Goal: Use online tool/utility: Utilize a website feature to perform a specific function

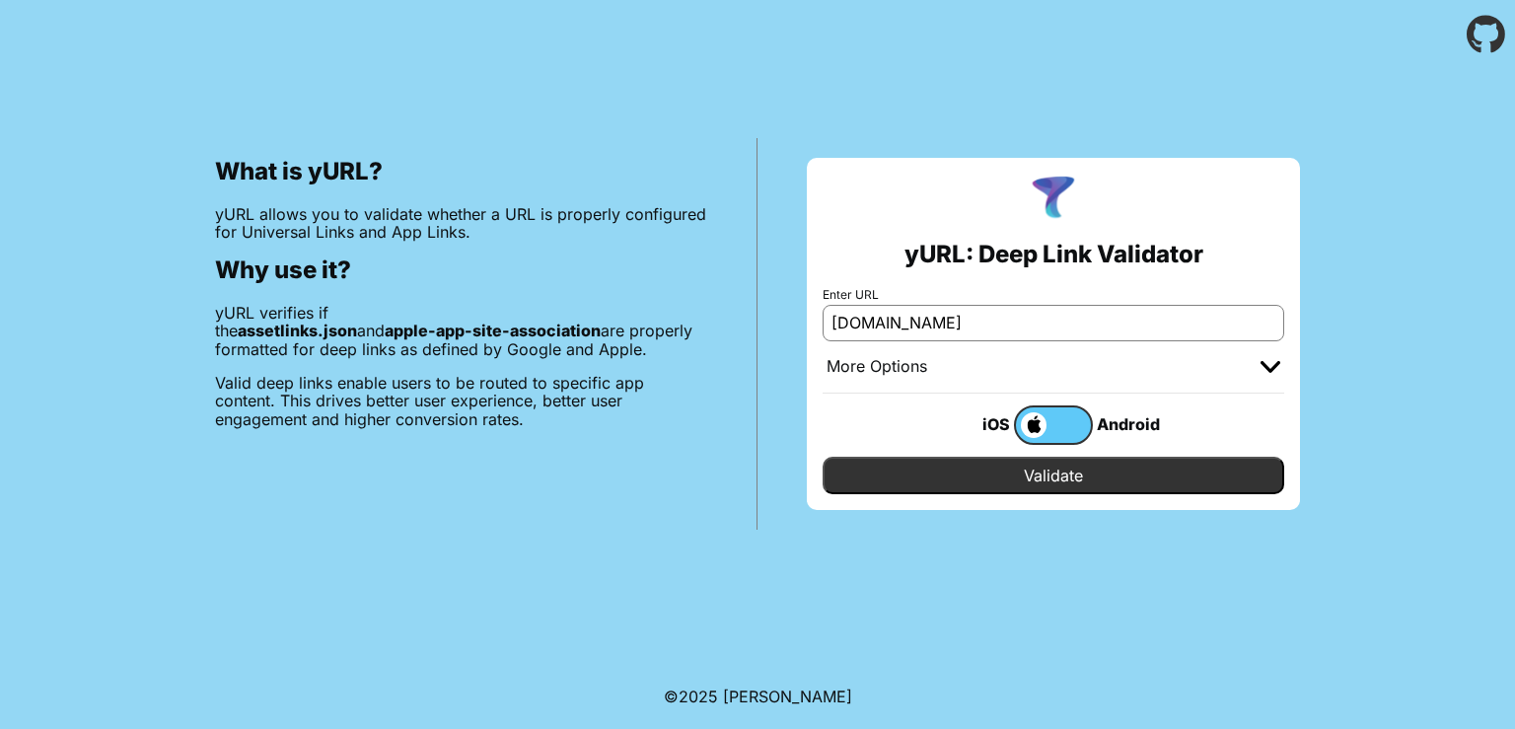
type input "[DOMAIN_NAME]"
click at [1019, 422] on span at bounding box center [1031, 425] width 31 height 26
click at [0, 0] on input "checkbox" at bounding box center [0, 0] width 0 height 0
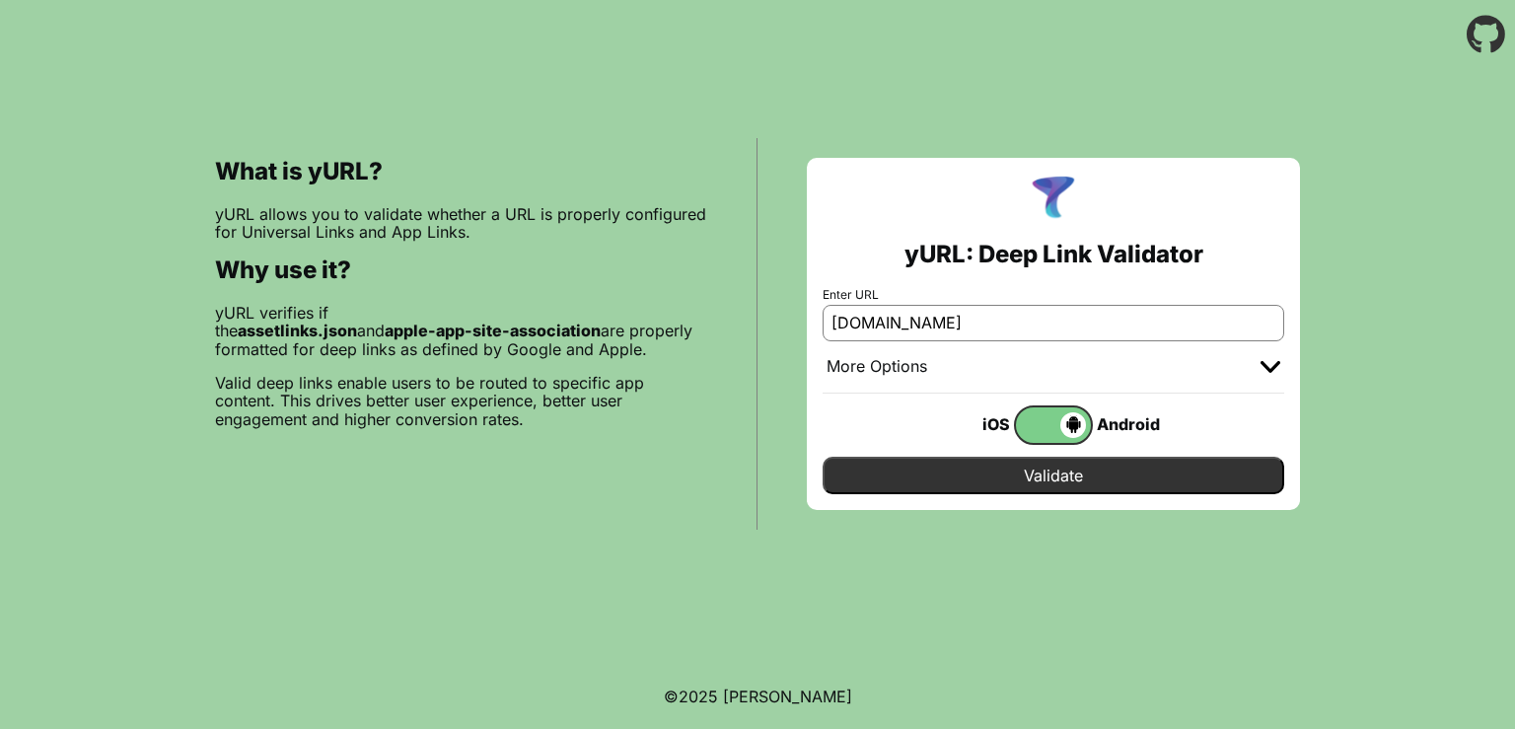
click at [1038, 425] on span at bounding box center [1051, 425] width 70 height 26
click at [0, 0] on input "checkbox" at bounding box center [0, 0] width 0 height 0
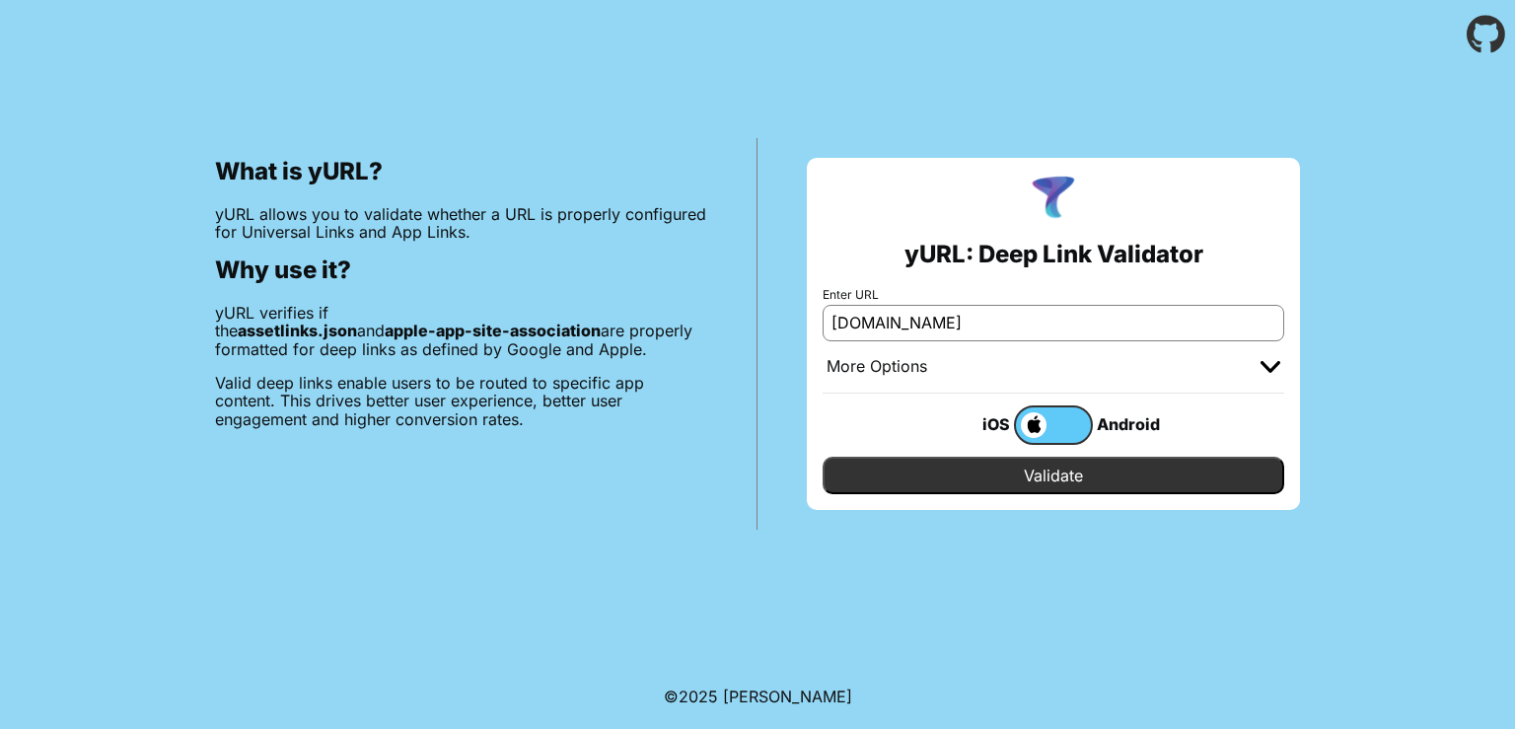
click at [1045, 476] on input "Validate" at bounding box center [1052, 475] width 461 height 37
